Goal: Entertainment & Leisure: Consume media (video, audio)

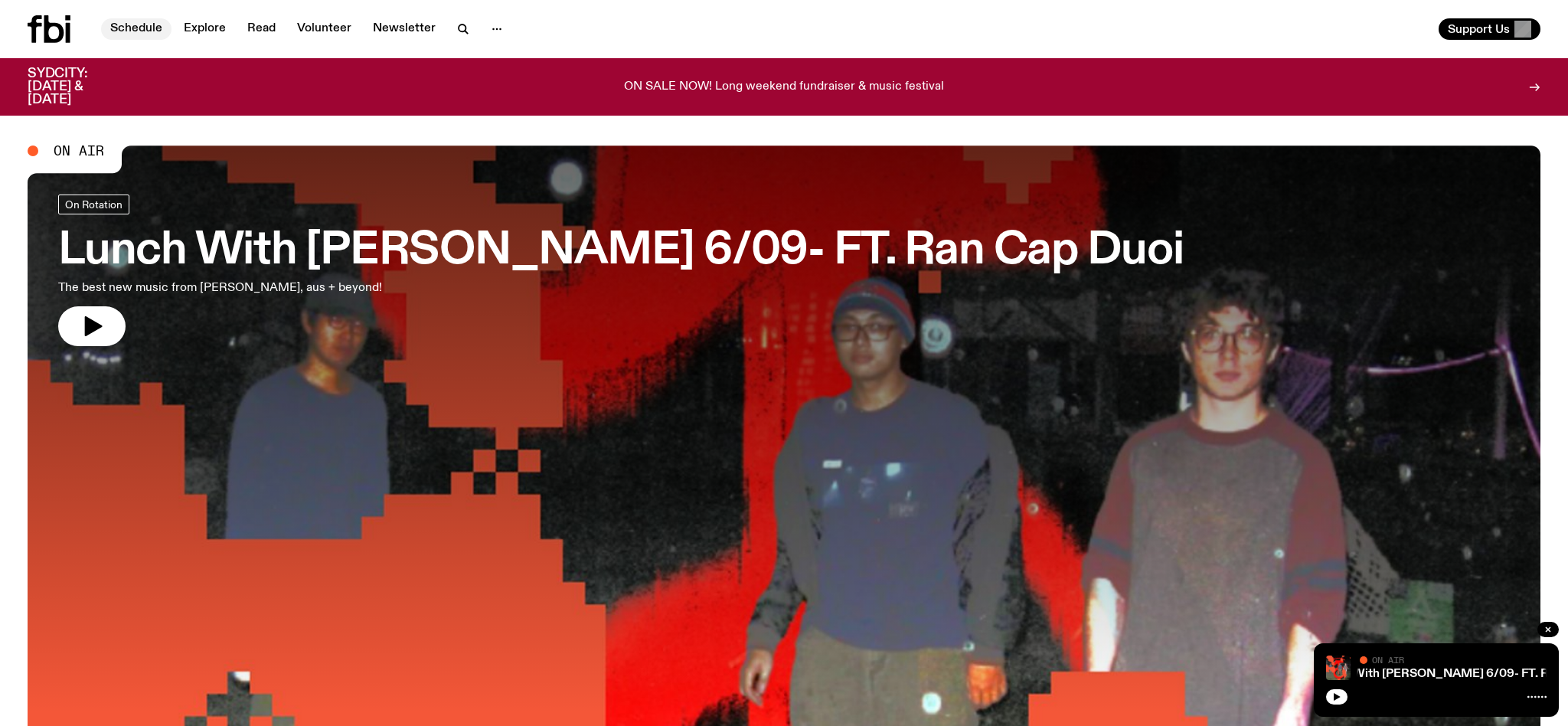
click at [116, 26] on link "Schedule" at bounding box center [137, 29] width 70 height 21
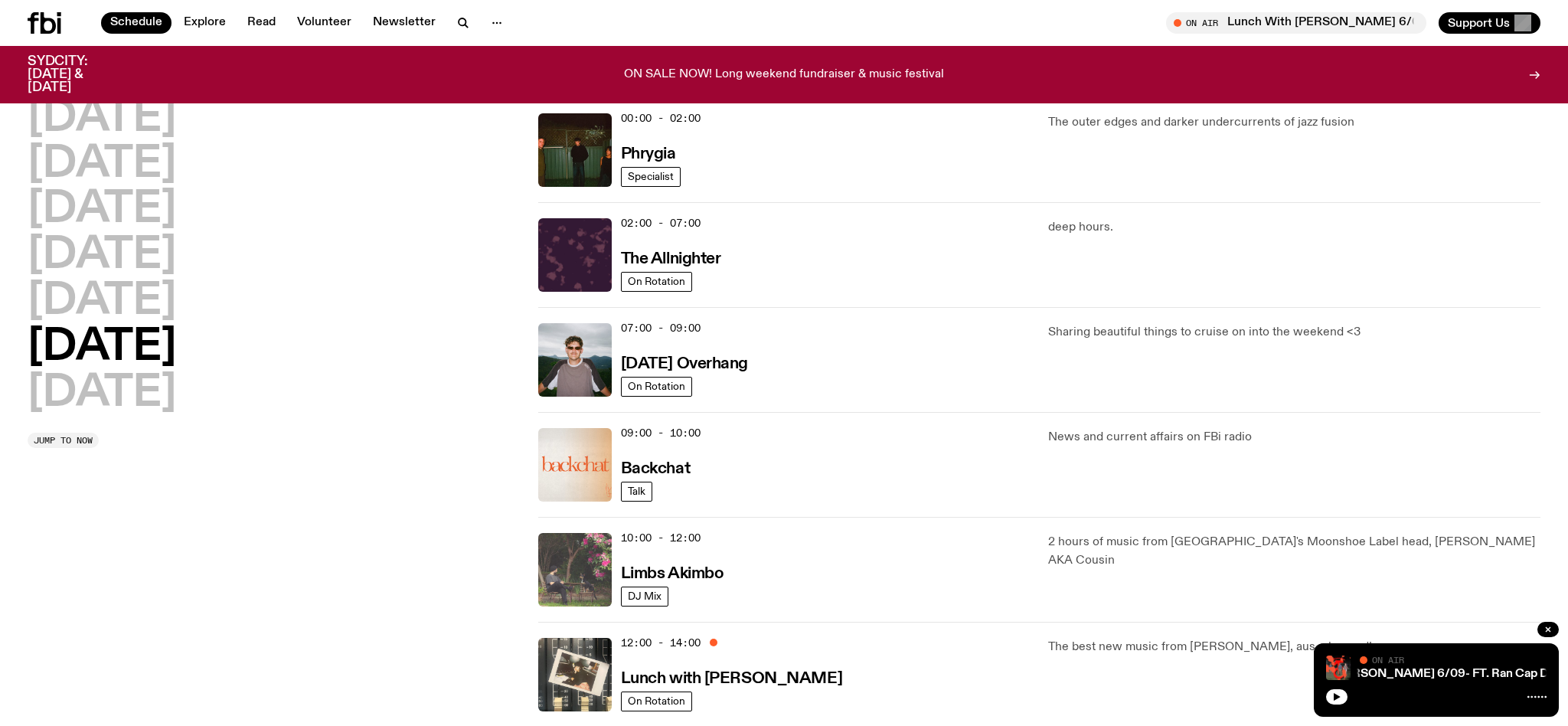
scroll to position [43, 0]
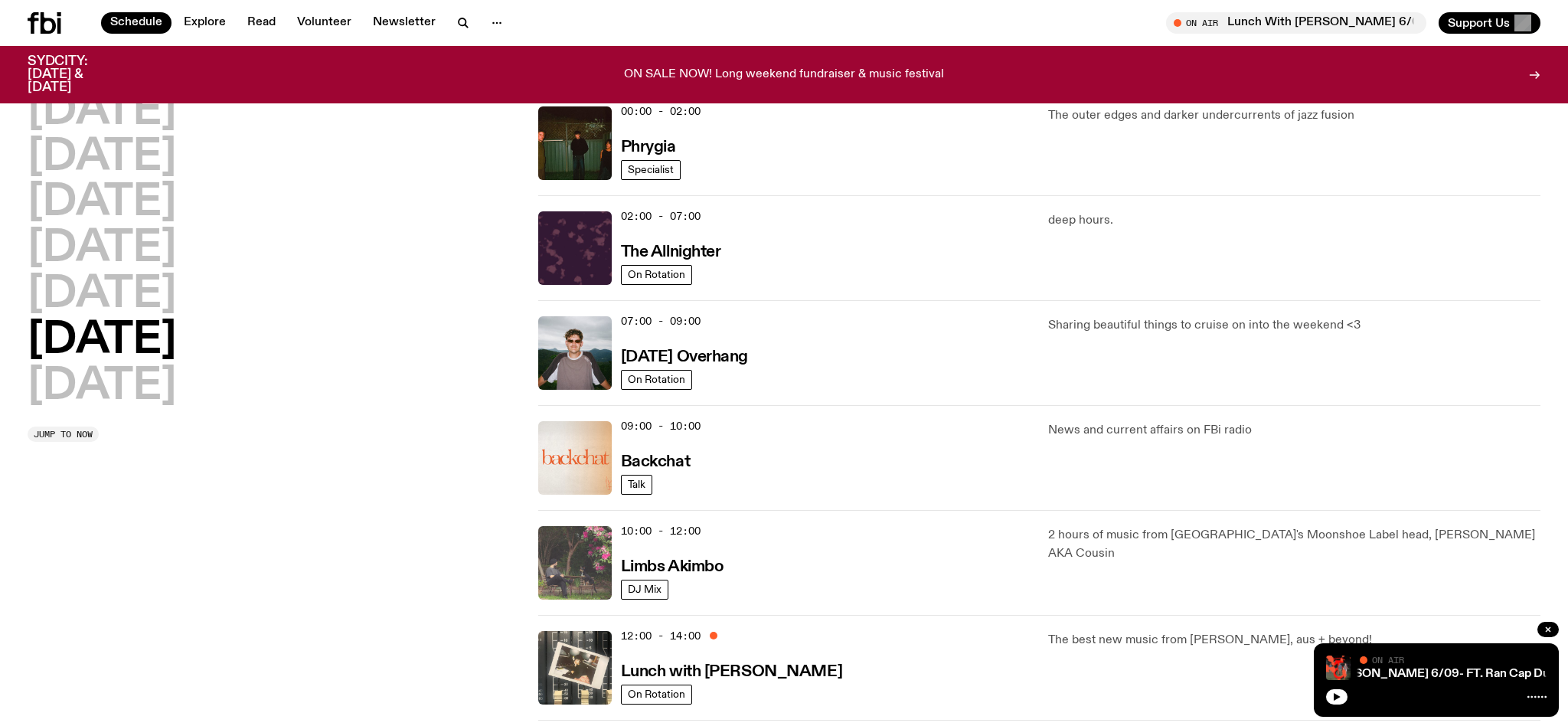
click at [574, 562] on img at bounding box center [575, 562] width 74 height 74
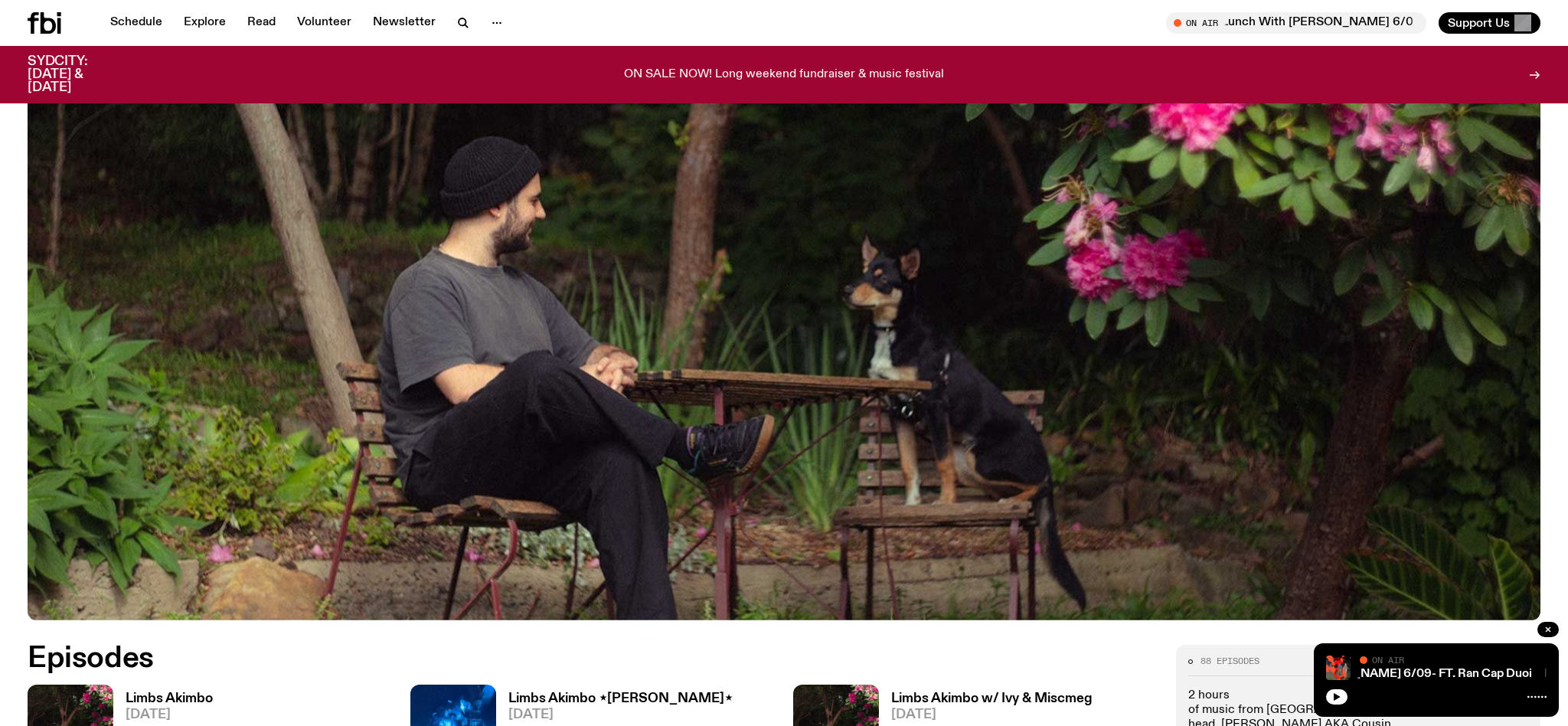
scroll to position [513, 0]
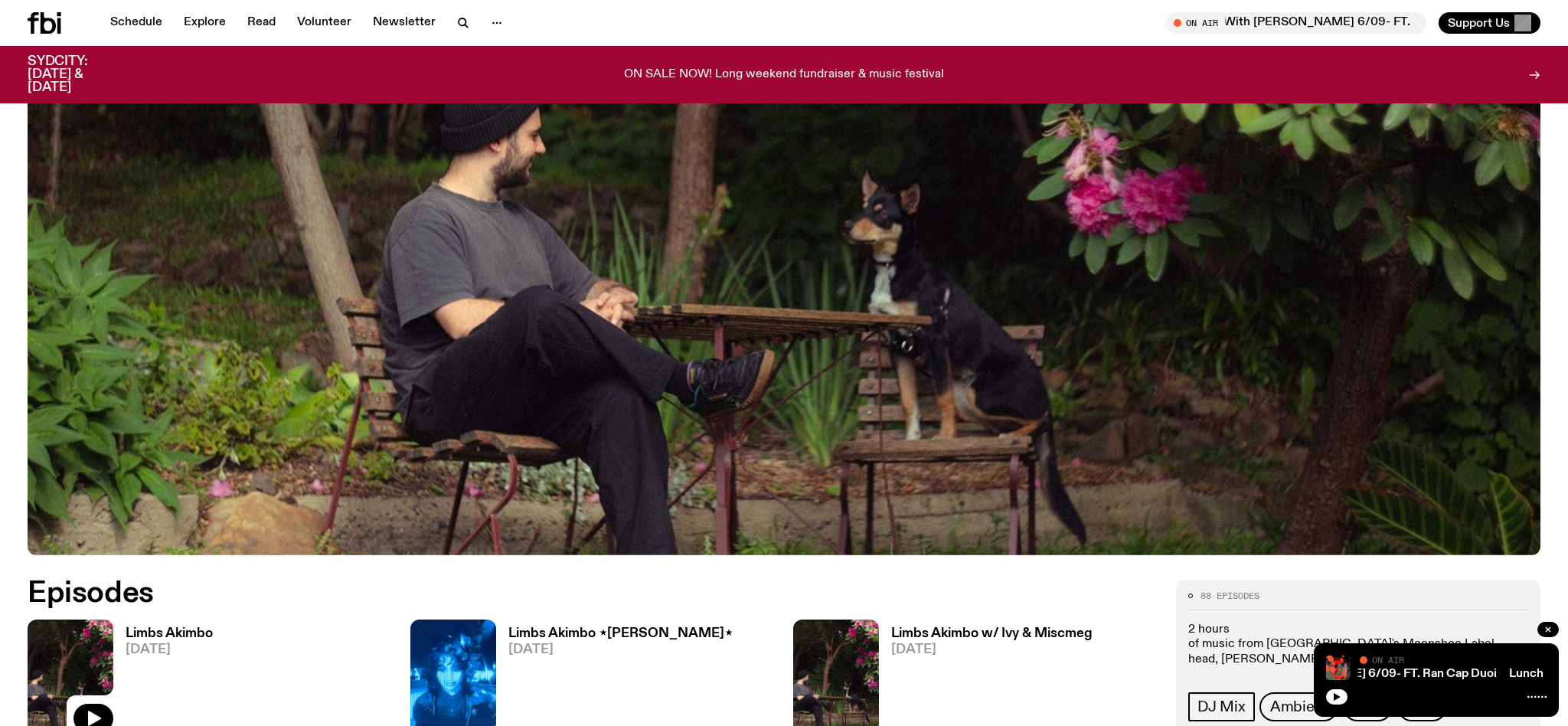
click at [103, 635] on img at bounding box center [70, 677] width 86 height 114
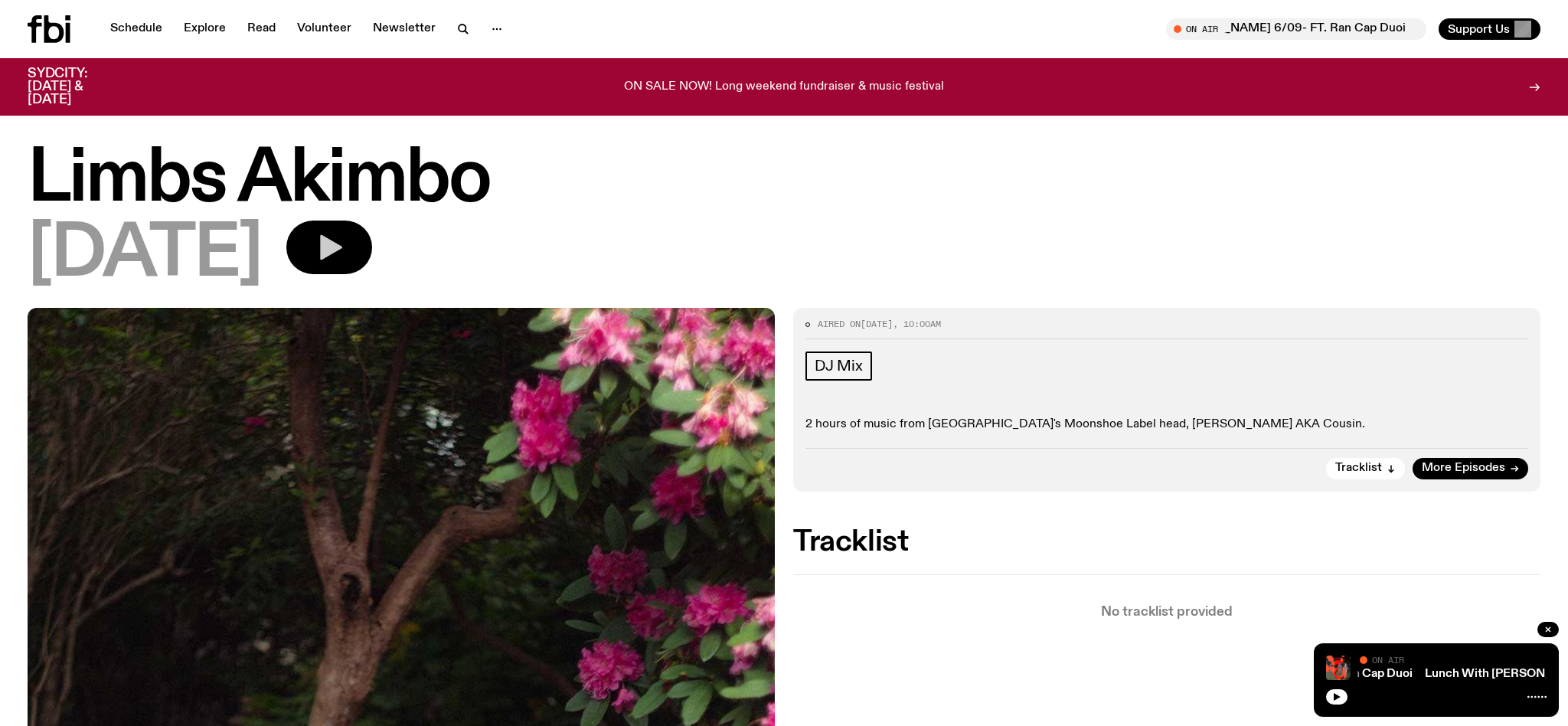
click at [372, 258] on button "button" at bounding box center [329, 248] width 86 height 54
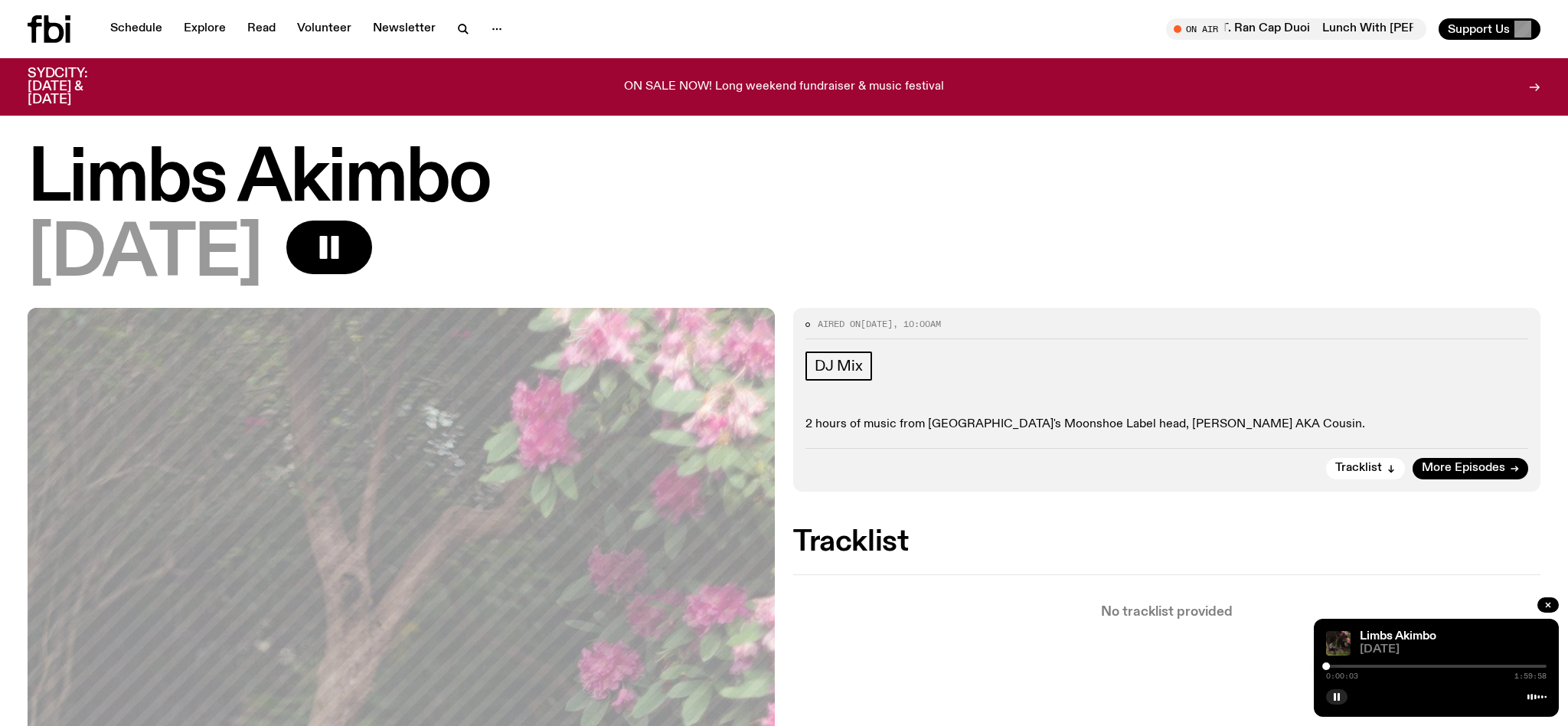
click at [1332, 666] on div at bounding box center [1436, 666] width 221 height 3
click at [1400, 665] on div at bounding box center [1436, 666] width 221 height 3
